Goal: Task Accomplishment & Management: Manage account settings

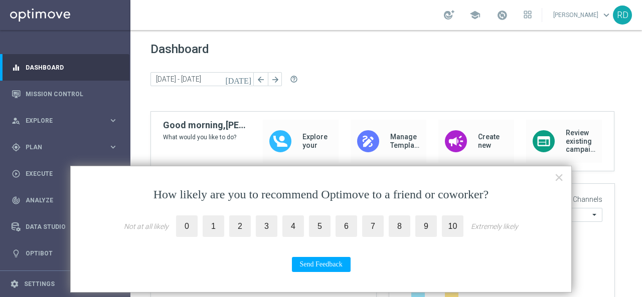
click at [555, 178] on button "×" at bounding box center [559, 178] width 10 height 16
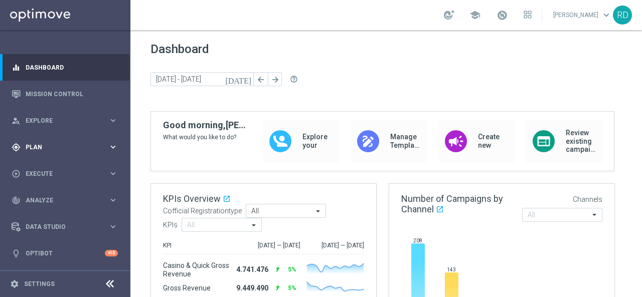
click at [46, 141] on div "gps_fixed Plan keyboard_arrow_right" at bounding box center [64, 147] width 129 height 27
click at [42, 197] on span "Templates" at bounding box center [63, 198] width 72 height 6
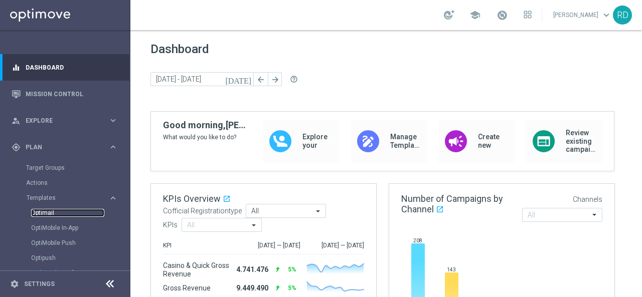
click at [42, 214] on link "Optimail" at bounding box center [67, 213] width 73 height 8
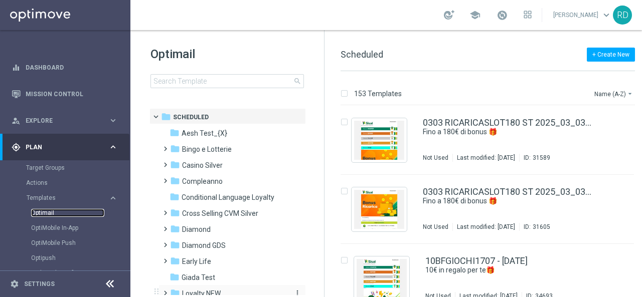
scroll to position [100, 0]
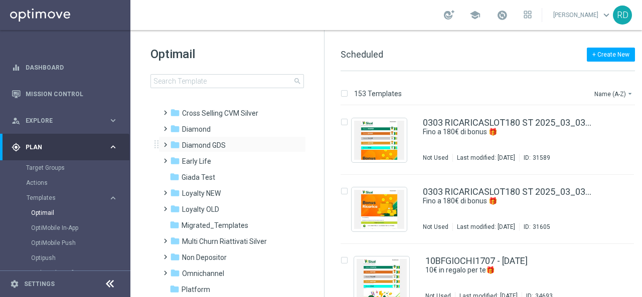
click at [165, 142] on span at bounding box center [163, 140] width 5 height 4
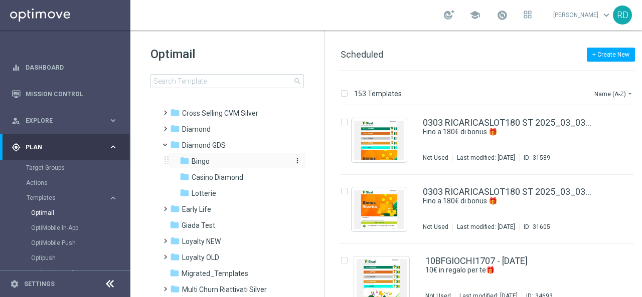
click at [194, 163] on span "Bingo" at bounding box center [201, 161] width 18 height 9
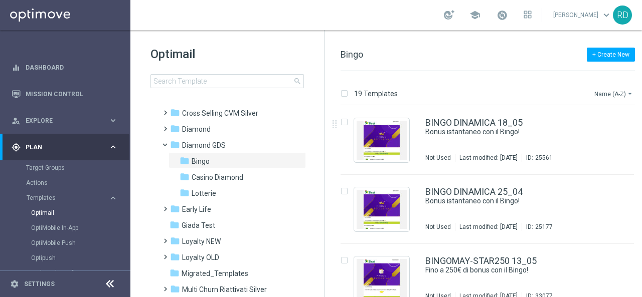
click at [610, 93] on button "Name (A-Z) arrow_drop_down" at bounding box center [614, 94] width 42 height 12
click at [595, 135] on span "Date Modified (Newest)" at bounding box center [596, 138] width 67 height 7
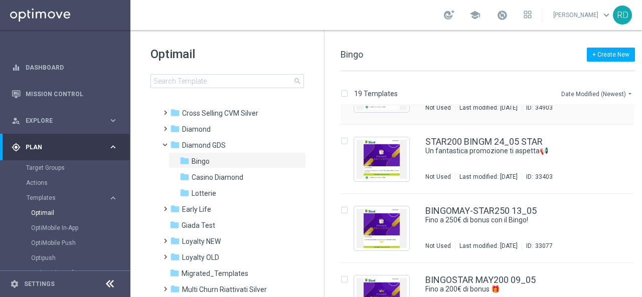
scroll to position [100, 0]
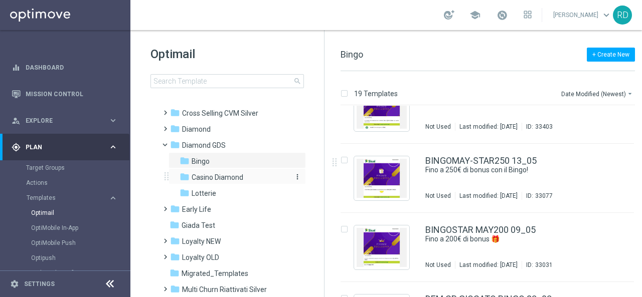
click at [218, 175] on span "Casino Diamond" at bounding box center [218, 177] width 52 height 9
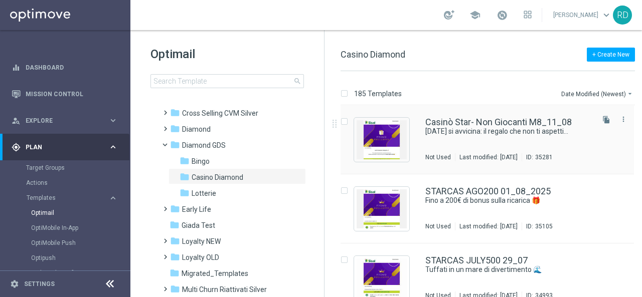
scroll to position [100, 0]
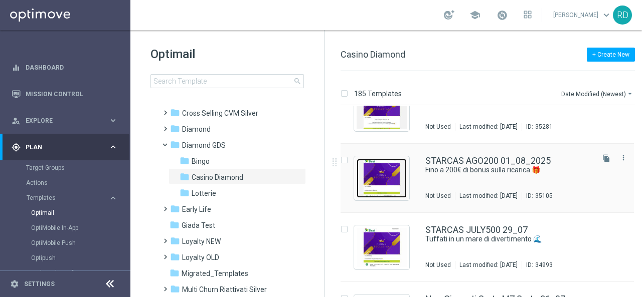
click at [384, 180] on img "Press SPACE to select this row." at bounding box center [382, 178] width 50 height 39
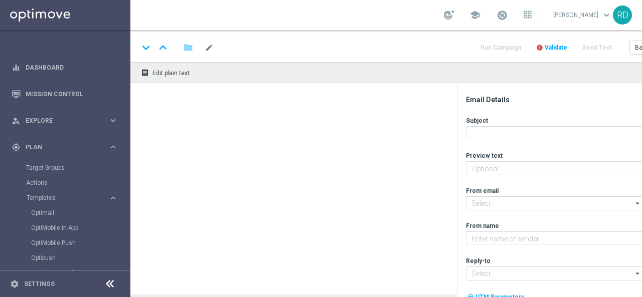
type textarea "Scopri la promozione che ti abbiamo riservato"
type input "[EMAIL_ADDRESS][DOMAIN_NAME]"
type textarea "Sisal Vip"
type input "[EMAIL_ADDRESS][DOMAIN_NAME]"
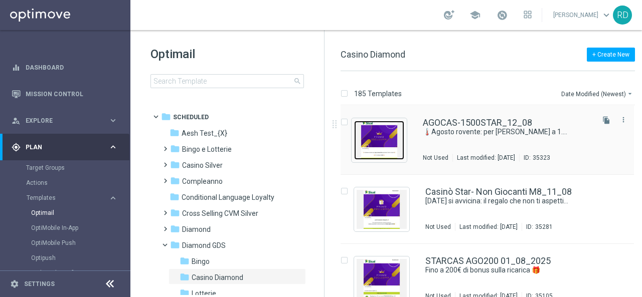
click at [384, 141] on img "Press SPACE to select this row." at bounding box center [379, 140] width 50 height 39
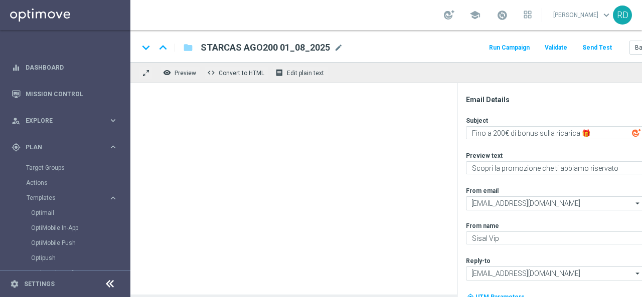
type textarea "🌡️Agosto rovente: per [PERSON_NAME] a 1.500€ di bonus!"
type textarea "Divertiti al Casinò, alle Slot e ai Quick Games!"
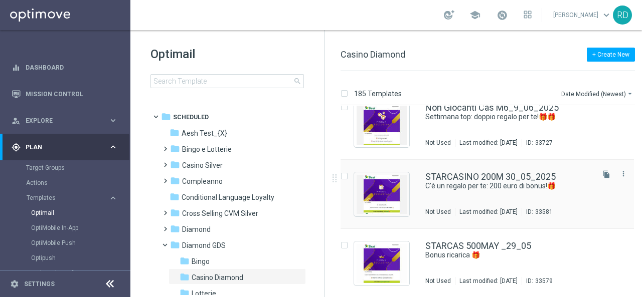
scroll to position [1003, 0]
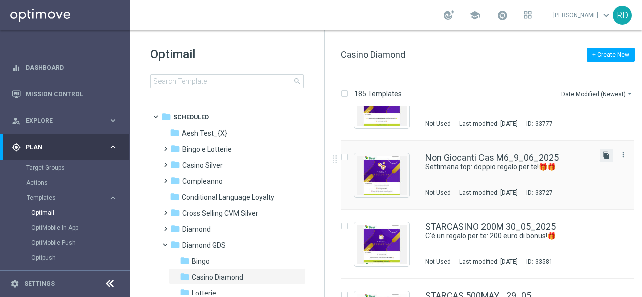
click at [602, 157] on icon "file_copy" at bounding box center [606, 155] width 8 height 8
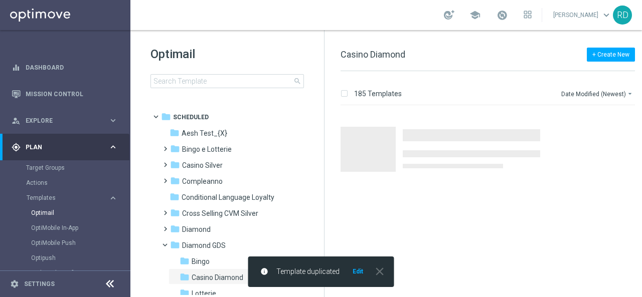
scroll to position [0, 0]
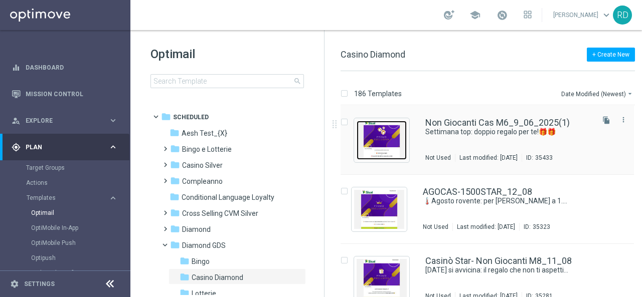
click at [391, 137] on img "Press SPACE to select this row." at bounding box center [382, 140] width 50 height 39
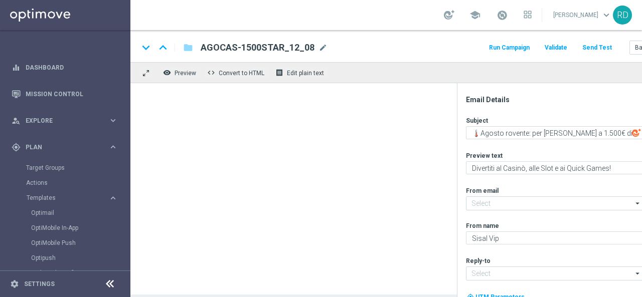
type textarea "Settimana top: doppio regalo per te!🎁🎁"
type textarea "Scopri cosa ti abbiamo riservato!"
type input "[EMAIL_ADDRESS][DOMAIN_NAME]"
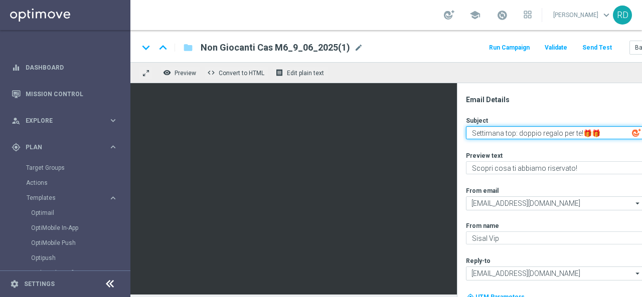
drag, startPoint x: 514, startPoint y: 134, endPoint x: 463, endPoint y: 136, distance: 50.2
click at [463, 136] on div "Email Details Subject Settimana top: doppio regalo per te!🎁🎁 playlist_add Previ…" at bounding box center [563, 196] width 200 height 202
type textarea "Buon lunedì: doppio regalo per te!🎁🎁"
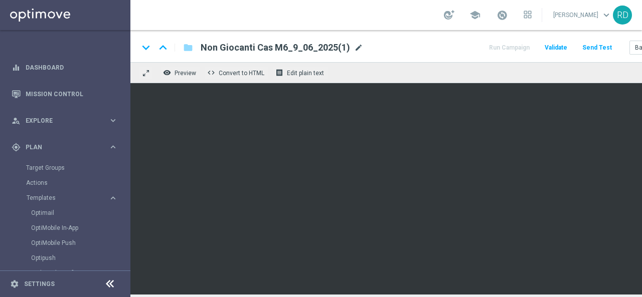
click at [354, 48] on span "mode_edit" at bounding box center [358, 47] width 9 height 9
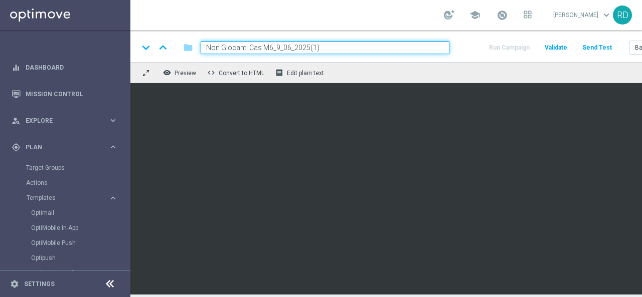
click at [271, 47] on input "Non Giocanti Cas M6_9_06_2025(1)" at bounding box center [325, 47] width 249 height 13
type input "Non Giocanti Cas M8_18_08_2025"
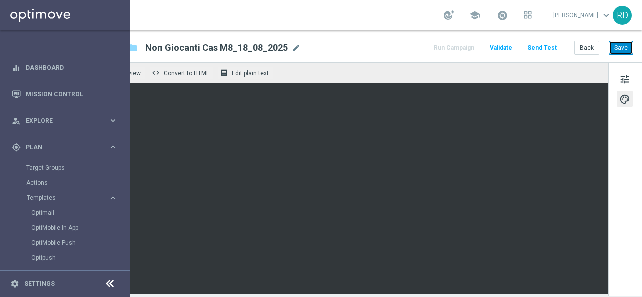
click at [620, 47] on button "Save" at bounding box center [621, 48] width 25 height 14
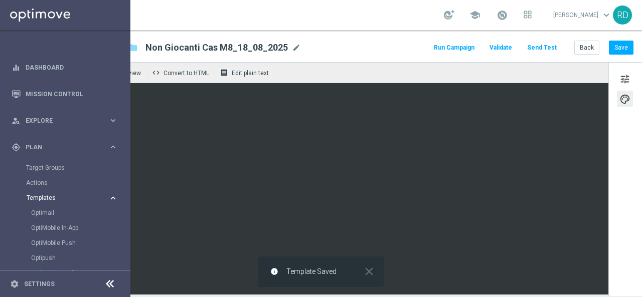
click at [51, 196] on span "Templates" at bounding box center [63, 198] width 72 height 6
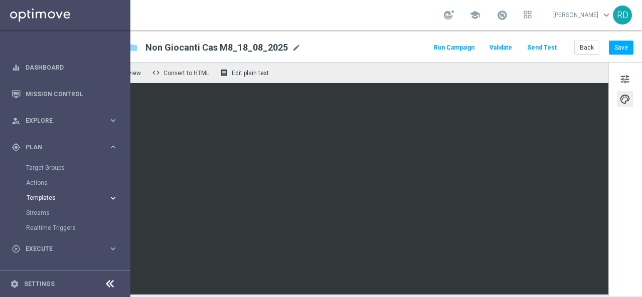
drag, startPoint x: 46, startPoint y: 200, endPoint x: 43, endPoint y: 205, distance: 5.2
click at [46, 200] on span "Templates" at bounding box center [63, 198] width 72 height 6
click at [40, 210] on link "Optimail" at bounding box center [67, 213] width 73 height 8
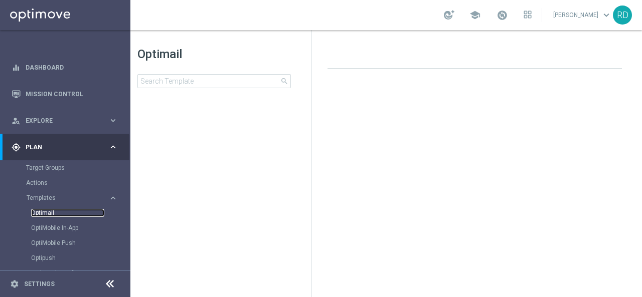
scroll to position [0, 13]
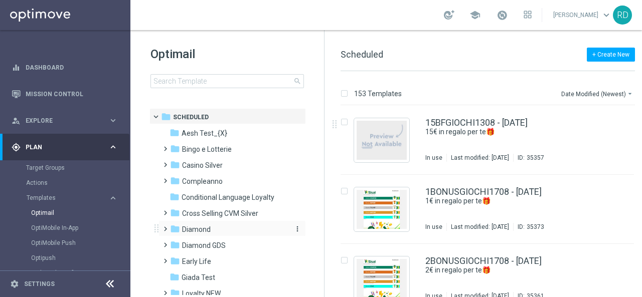
click at [174, 229] on icon "folder" at bounding box center [175, 229] width 10 height 10
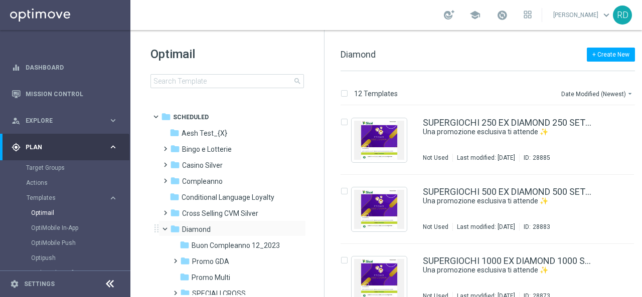
click at [168, 227] on span at bounding box center [170, 227] width 4 height 5
click at [171, 245] on icon "folder" at bounding box center [175, 245] width 10 height 10
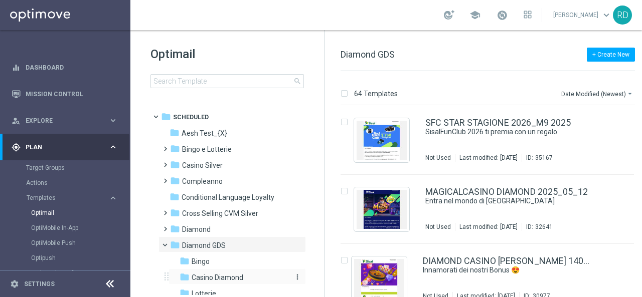
click at [204, 274] on span "Casino Diamond" at bounding box center [218, 277] width 52 height 9
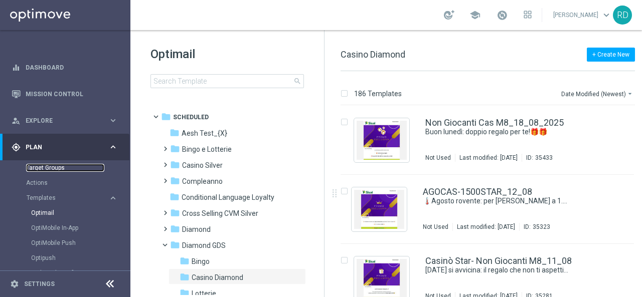
click at [39, 165] on link "Target Groups" at bounding box center [65, 168] width 78 height 8
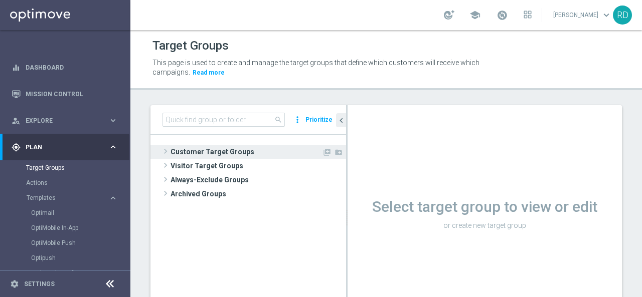
click at [191, 153] on span "Customer Target Groups" at bounding box center [246, 152] width 151 height 14
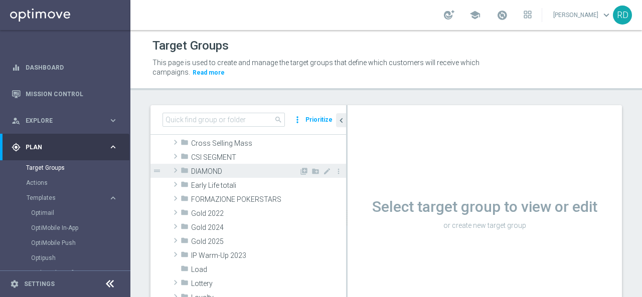
scroll to position [100, 0]
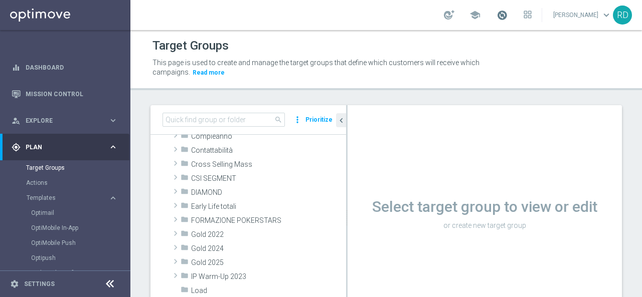
click at [497, 16] on span at bounding box center [502, 15] width 11 height 11
